Goal: Navigation & Orientation: Find specific page/section

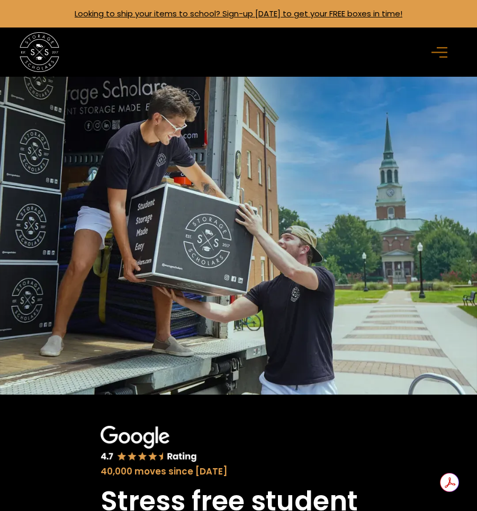
click at [442, 57] on rect "menu" at bounding box center [443, 57] width 8 height 2
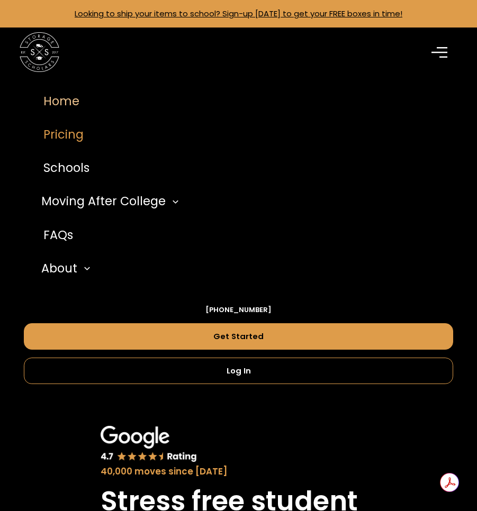
click at [70, 136] on link "Pricing" at bounding box center [239, 134] width 430 height 33
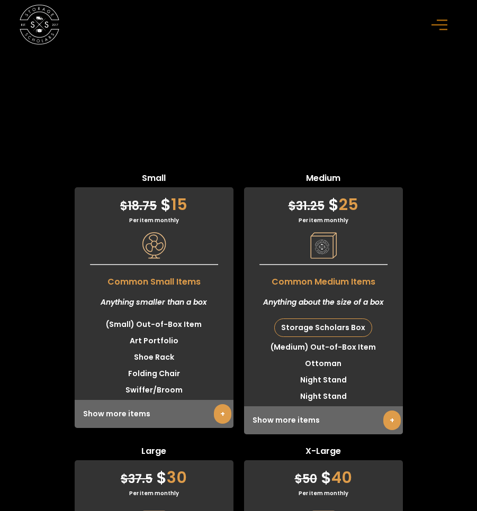
click at [432, 33] on div "menu" at bounding box center [441, 25] width 20 height 20
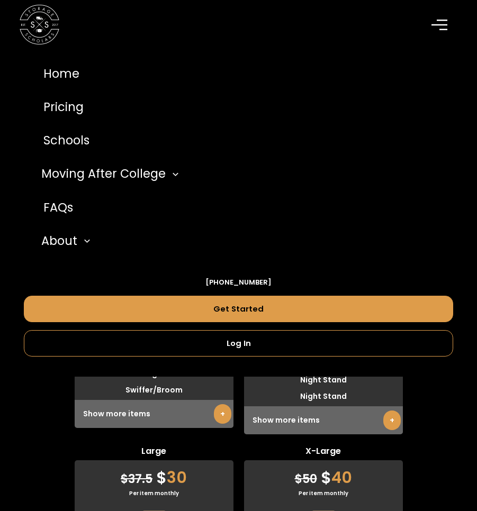
click at [39, 23] on img at bounding box center [39, 24] width 39 height 39
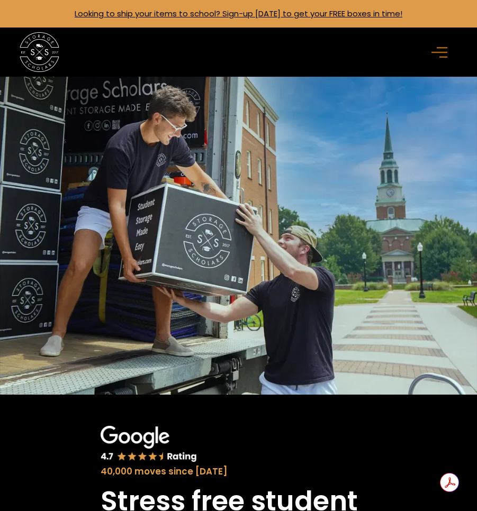
click at [450, 50] on div "menu" at bounding box center [441, 52] width 20 height 20
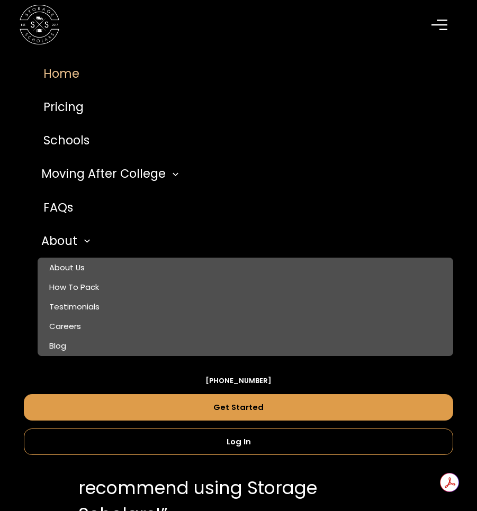
scroll to position [1883, 0]
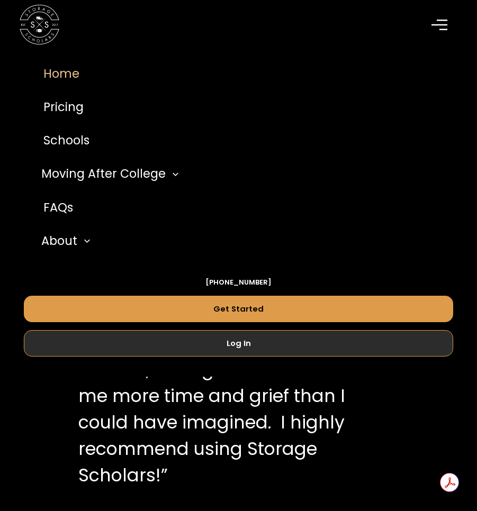
click at [221, 343] on link "Log In" at bounding box center [239, 343] width 430 height 26
